Goal: Task Accomplishment & Management: Use online tool/utility

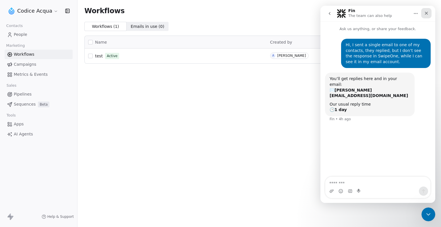
click at [427, 12] on icon "Close" at bounding box center [426, 13] width 5 height 5
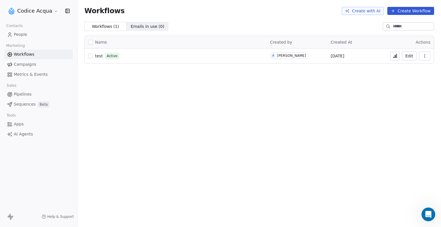
click at [424, 58] on button "button" at bounding box center [424, 55] width 11 height 9
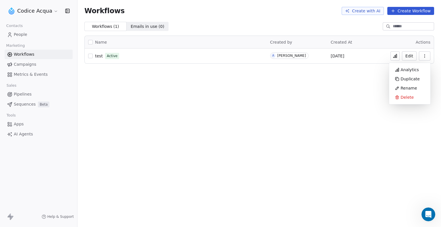
click at [411, 56] on button "Edit" at bounding box center [409, 55] width 15 height 9
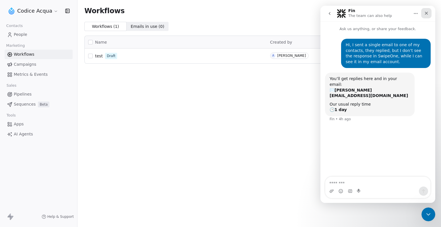
click at [427, 15] on icon "Close" at bounding box center [426, 13] width 3 height 3
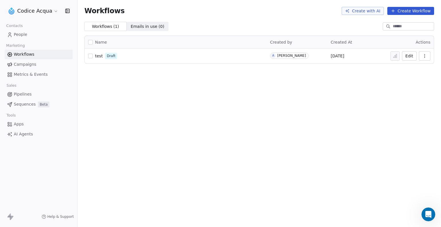
click at [418, 12] on button "Create Workflow" at bounding box center [411, 11] width 47 height 8
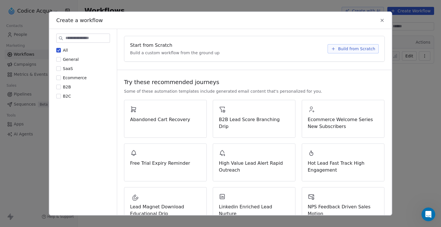
click at [61, 77] on label "Ecommerce" at bounding box center [71, 78] width 30 height 6
click at [61, 77] on button "Ecommerce" at bounding box center [58, 78] width 5 height 6
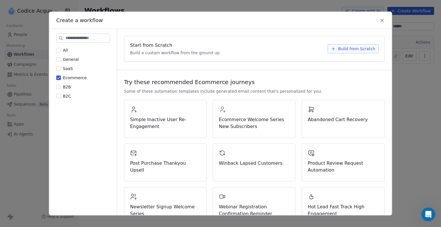
click at [60, 78] on button "Ecommerce" at bounding box center [58, 78] width 5 height 6
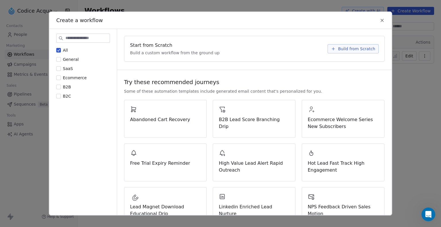
click at [60, 86] on button "B2B" at bounding box center [58, 87] width 5 height 6
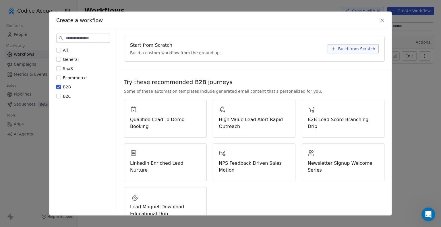
click at [61, 85] on label "B2B" at bounding box center [63, 87] width 15 height 6
click at [61, 85] on button "B2B" at bounding box center [58, 87] width 5 height 6
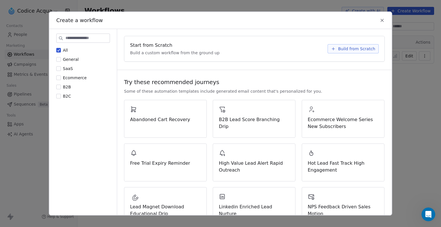
click at [59, 97] on button "B2C" at bounding box center [58, 96] width 5 height 6
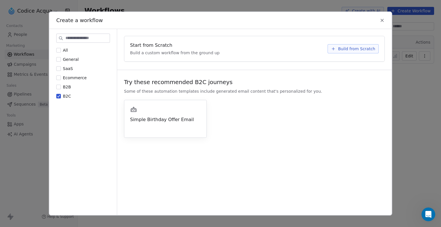
click at [180, 121] on span "Simple Birthday Offer Email" at bounding box center [165, 119] width 71 height 7
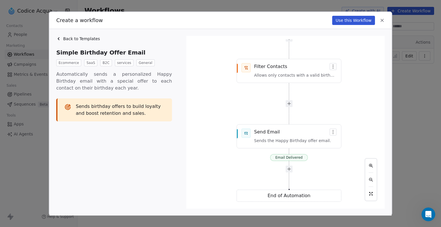
click at [59, 38] on icon at bounding box center [58, 39] width 1 height 2
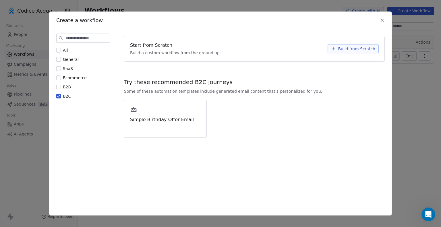
click at [56, 98] on button "B2C" at bounding box center [58, 96] width 5 height 6
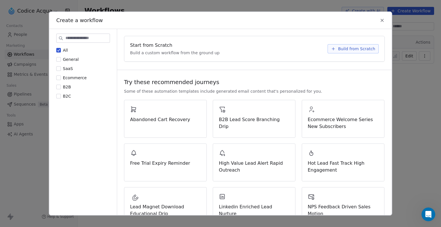
click at [57, 87] on button "B2B" at bounding box center [58, 87] width 5 height 6
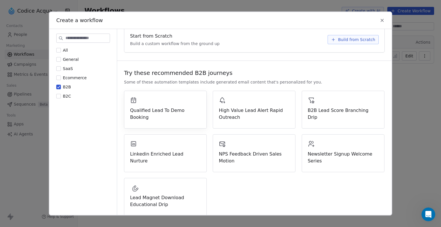
scroll to position [14, 0]
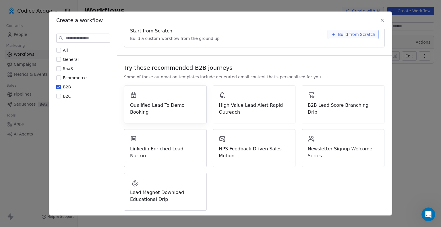
click at [156, 102] on span "Qualified Lead To Demo Booking" at bounding box center [165, 109] width 71 height 14
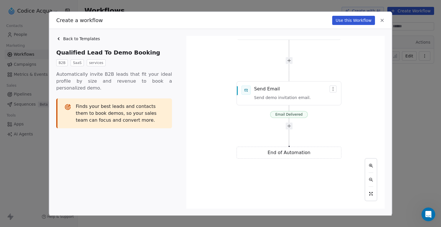
click at [67, 40] on span "Back to Templates" at bounding box center [81, 39] width 37 height 6
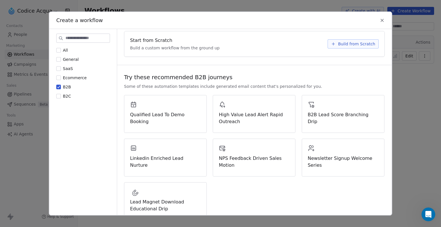
scroll to position [0, 0]
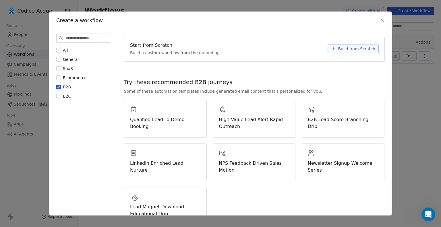
click at [383, 20] on icon at bounding box center [382, 20] width 3 height 3
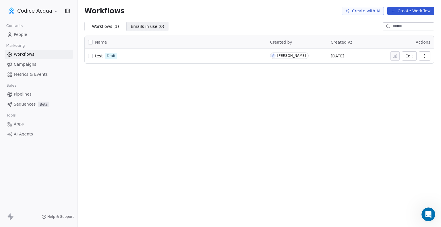
click at [375, 12] on button "Create with AI" at bounding box center [363, 11] width 42 height 8
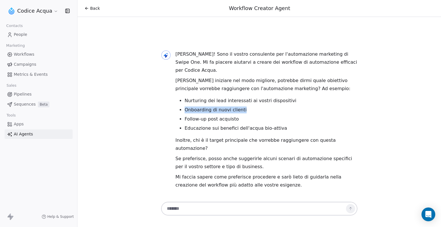
drag, startPoint x: 243, startPoint y: 118, endPoint x: 185, endPoint y: 116, distance: 58.1
click at [185, 113] on li "Onboarding di nuovi clienti" at bounding box center [271, 110] width 173 height 7
copy li "Onboarding di nuovi clienti"
click at [190, 208] on textarea at bounding box center [254, 208] width 180 height 11
paste textarea "**********"
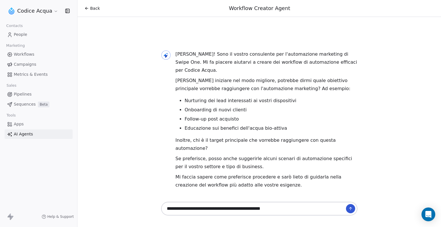
type textarea "**********"
click at [350, 208] on icon at bounding box center [350, 207] width 1 height 1
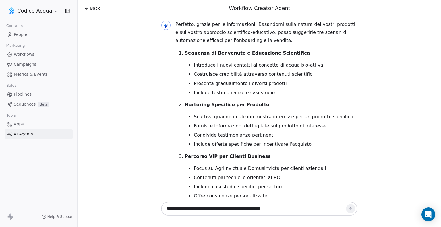
scroll to position [167, 0]
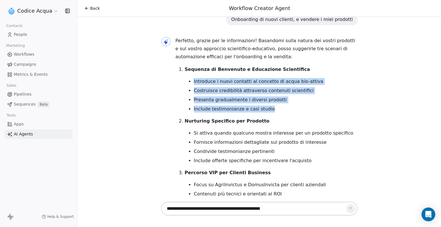
drag, startPoint x: 255, startPoint y: 97, endPoint x: 188, endPoint y: 73, distance: 70.7
click at [188, 78] on ul "Introduce i nuovi contatti al concetto di acqua bio-attiva Costruisce credibili…" at bounding box center [271, 95] width 173 height 34
copy ul "Introduce i nuovi contatti al concetto di acqua bio-attiva Costruisce credibili…"
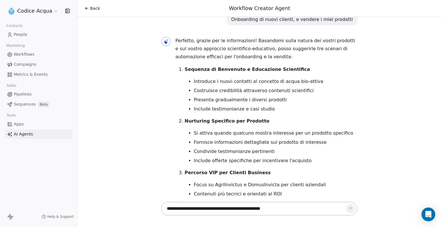
click at [185, 210] on textarea "**********" at bounding box center [254, 208] width 180 height 11
paste textarea "**********"
type textarea "**********"
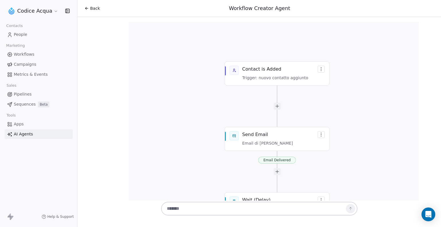
scroll to position [511, 0]
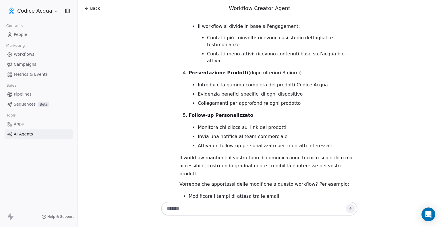
scroll to position [1603, 0]
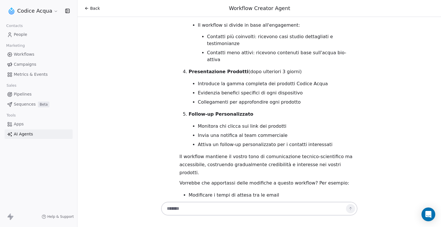
click at [236, 208] on textarea at bounding box center [254, 208] width 180 height 11
type textarea "**"
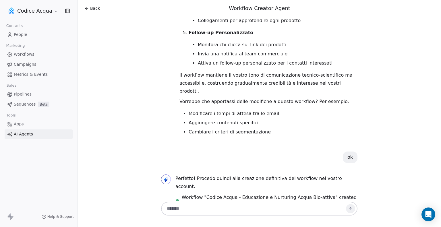
scroll to position [1687, 0]
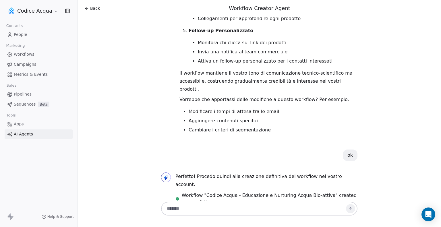
click at [205, 215] on span "View Workflow" at bounding box center [206, 218] width 34 height 7
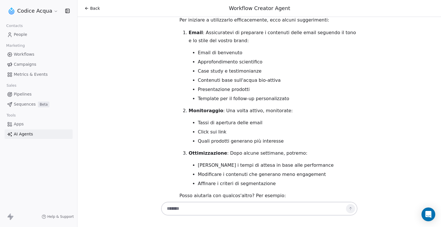
scroll to position [1926, 0]
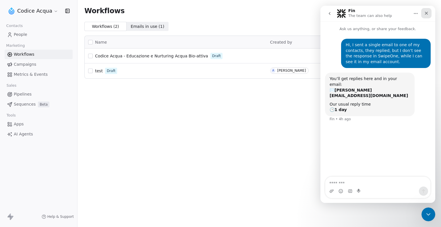
click at [429, 14] on icon "Close" at bounding box center [426, 13] width 5 height 5
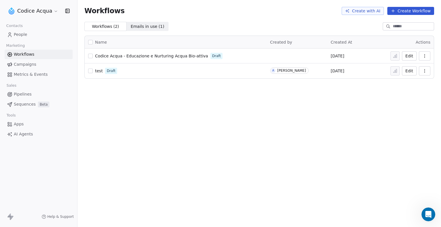
click at [24, 34] on span "People" at bounding box center [21, 35] width 14 height 6
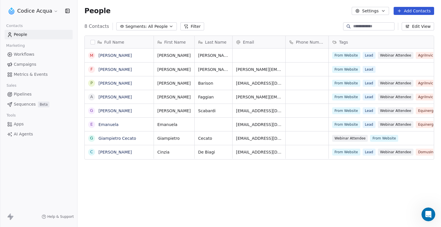
scroll to position [196, 359]
click at [109, 82] on link "Paola Barison" at bounding box center [115, 83] width 33 height 5
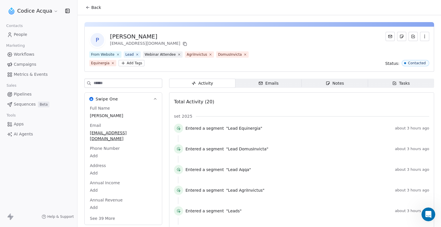
click at [267, 84] on div "Emails" at bounding box center [269, 83] width 20 height 6
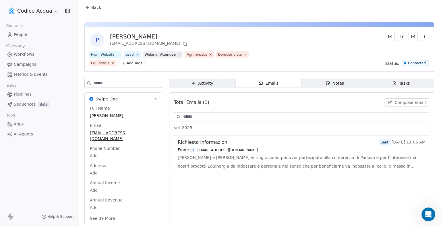
click at [211, 160] on span "Gentili Paola e Maurizio,vi ringraziamo per aver partecipato alla conferenza di…" at bounding box center [302, 161] width 248 height 17
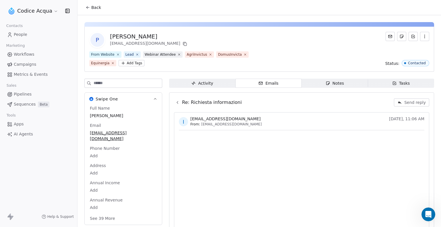
click at [89, 7] on icon at bounding box center [88, 7] width 5 height 5
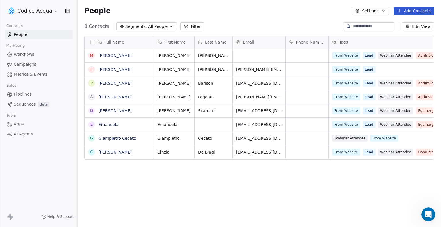
scroll to position [196, 359]
click at [111, 151] on link "Cinzia De Biagi" at bounding box center [115, 152] width 33 height 5
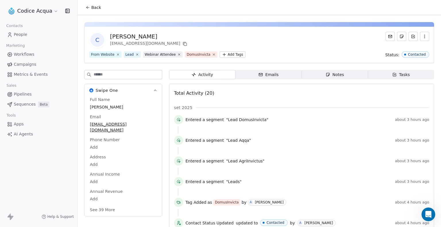
click at [265, 76] on div "Emails" at bounding box center [269, 75] width 20 height 6
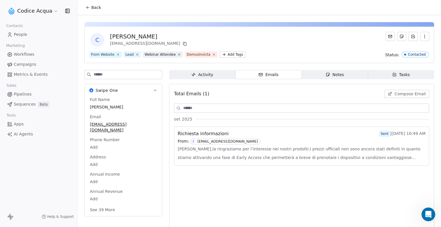
click at [209, 151] on span "Gentile Cinzia De Biagi,la ringraziamo per l’interesse nei nostri prodotti.I pr…" at bounding box center [302, 153] width 248 height 17
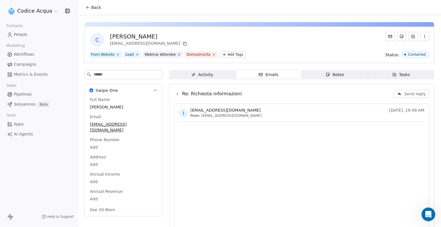
scroll to position [23, 0]
